Goal: Navigation & Orientation: Find specific page/section

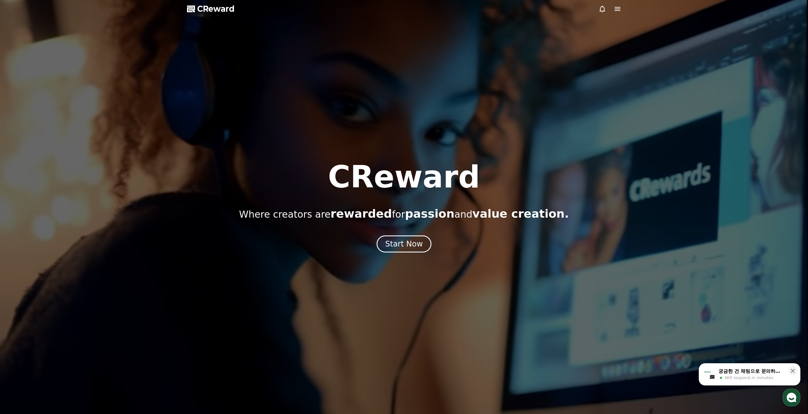
click at [616, 7] on icon at bounding box center [617, 9] width 6 height 4
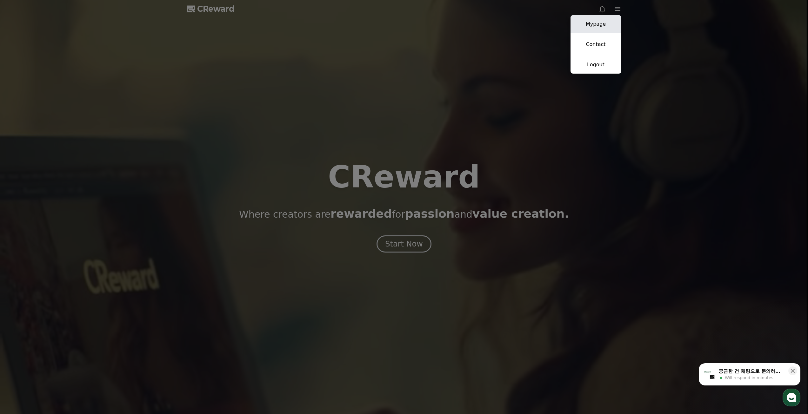
click at [604, 28] on link "Mypage" at bounding box center [595, 24] width 51 height 18
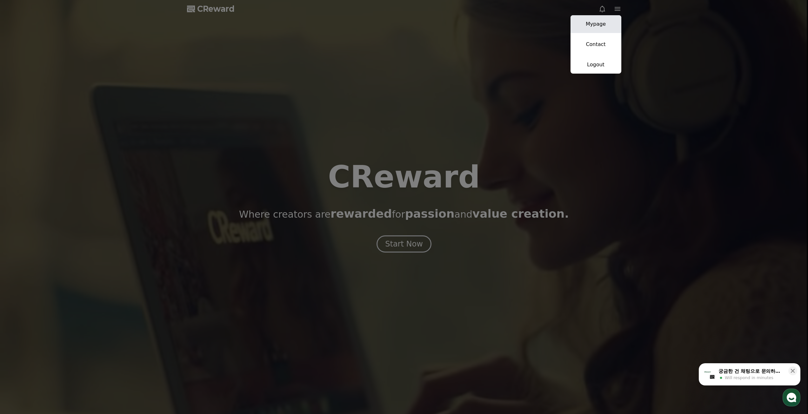
select select "**********"
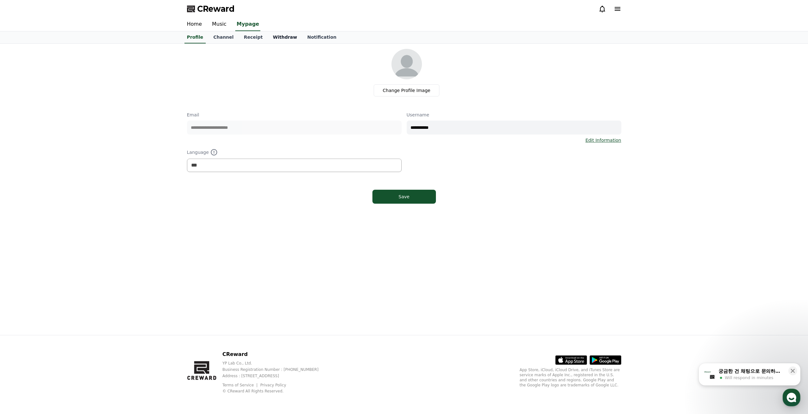
click at [277, 36] on link "Withdraw" at bounding box center [285, 37] width 34 height 12
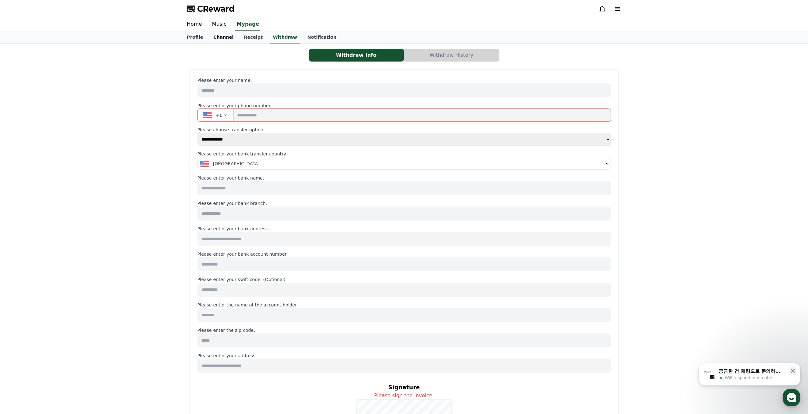
click at [213, 39] on link "Channel" at bounding box center [223, 37] width 30 height 12
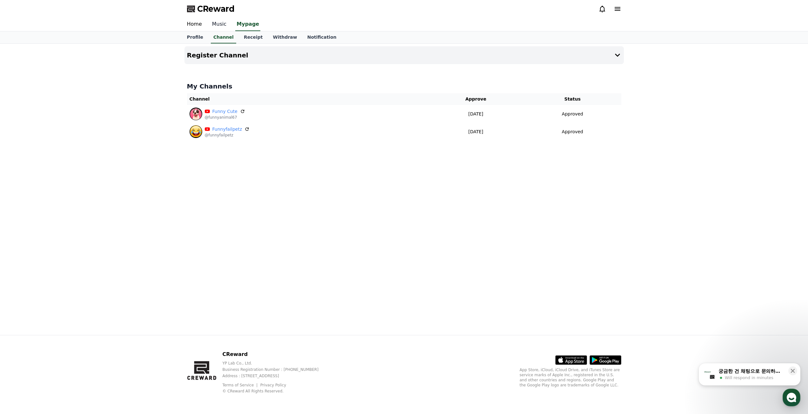
click at [214, 24] on link "Music" at bounding box center [219, 24] width 25 height 13
